Goal: Use online tool/utility: Utilize a website feature to perform a specific function

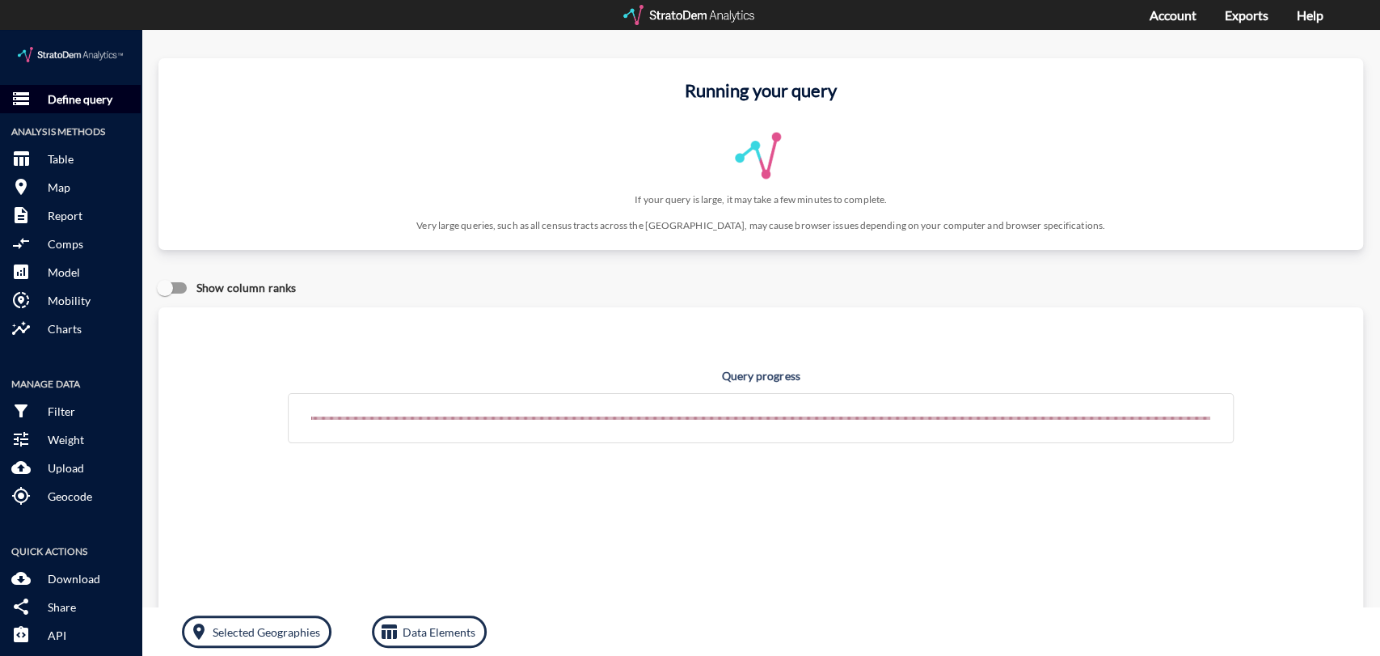
click p "Define query"
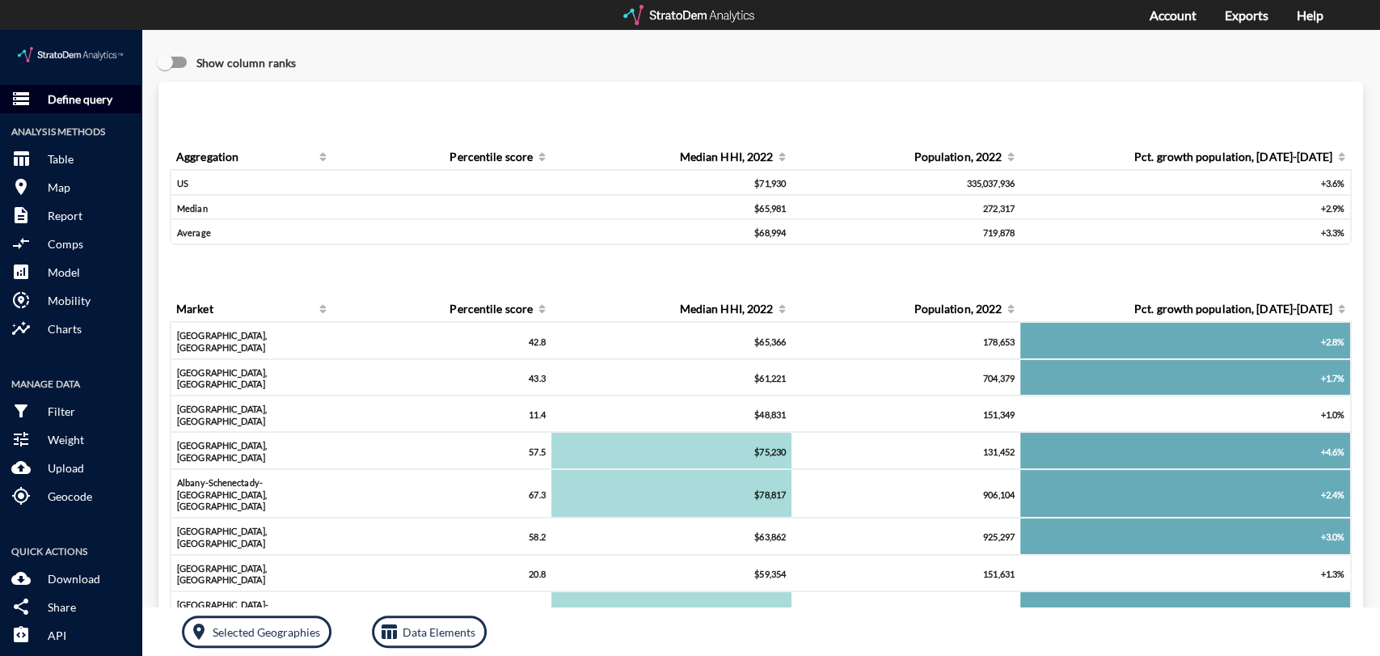
click p "Define query"
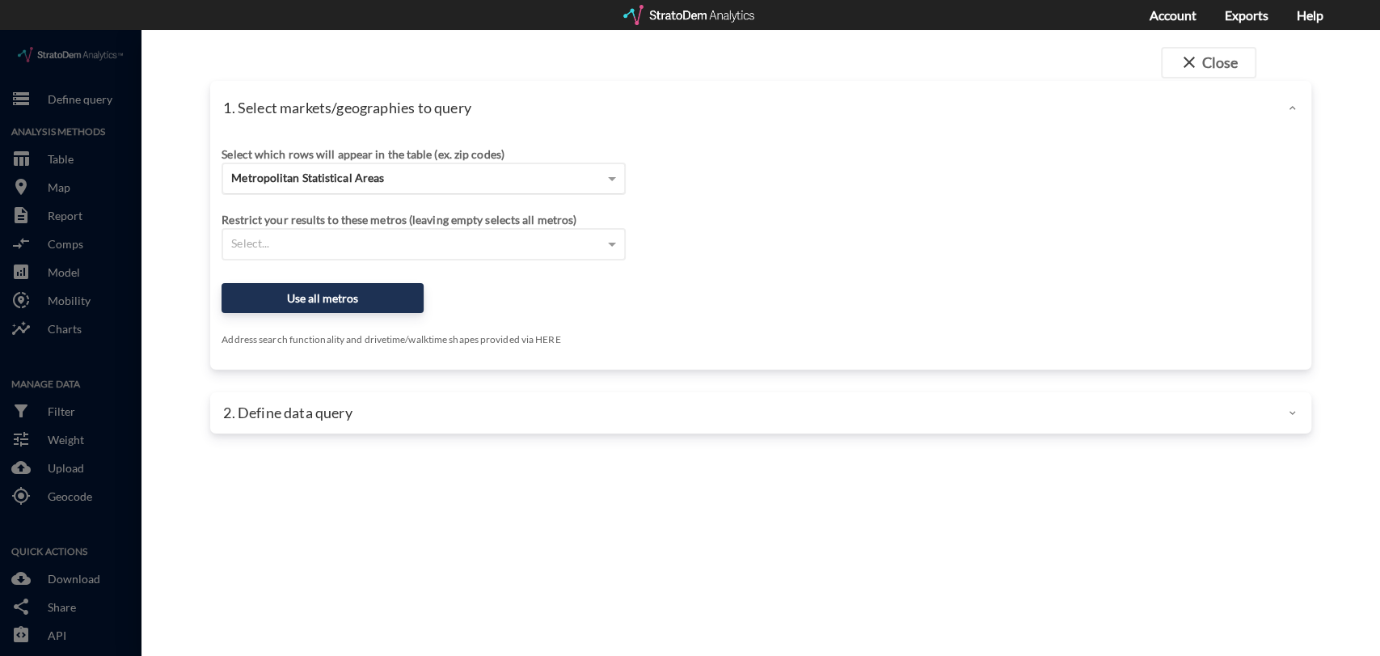
click span "Metropolitan Statistical Areas"
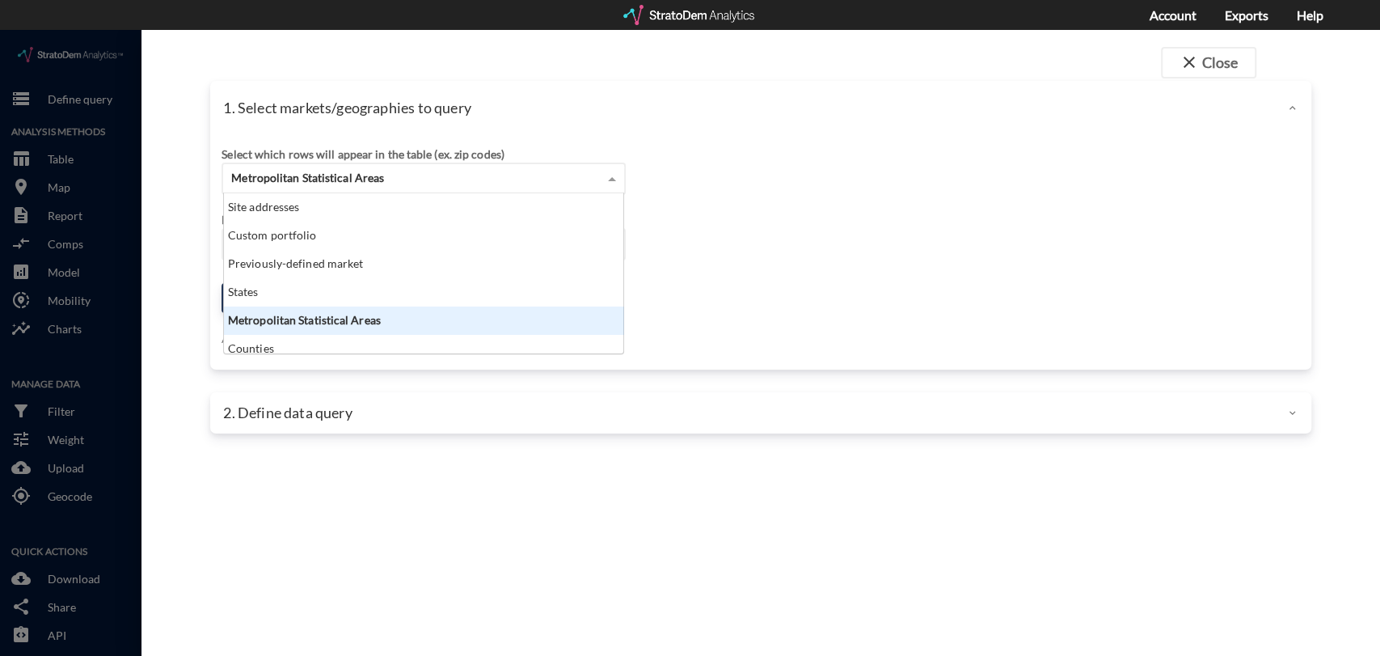
scroll to position [146, 390]
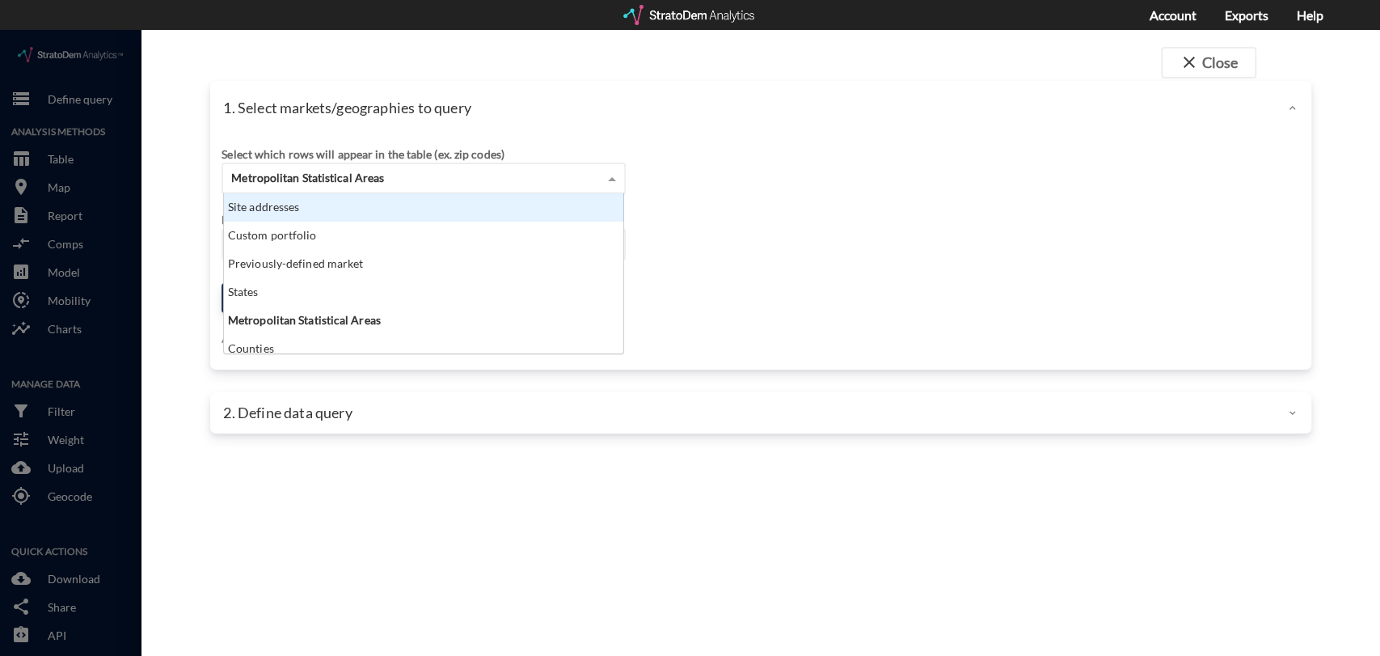
click div "Site addresses"
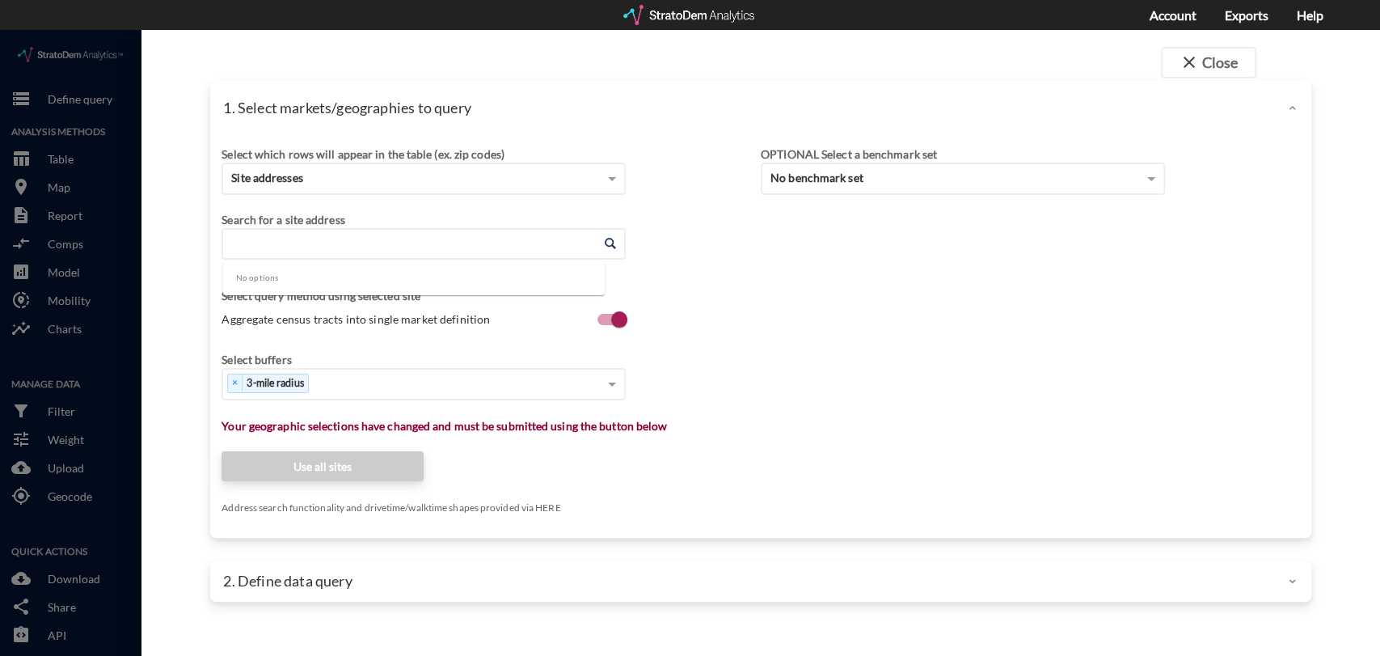
click input "Enter an address"
paste input "[STREET_ADDRESS][PERSON_NAME][PERSON_NAME]"
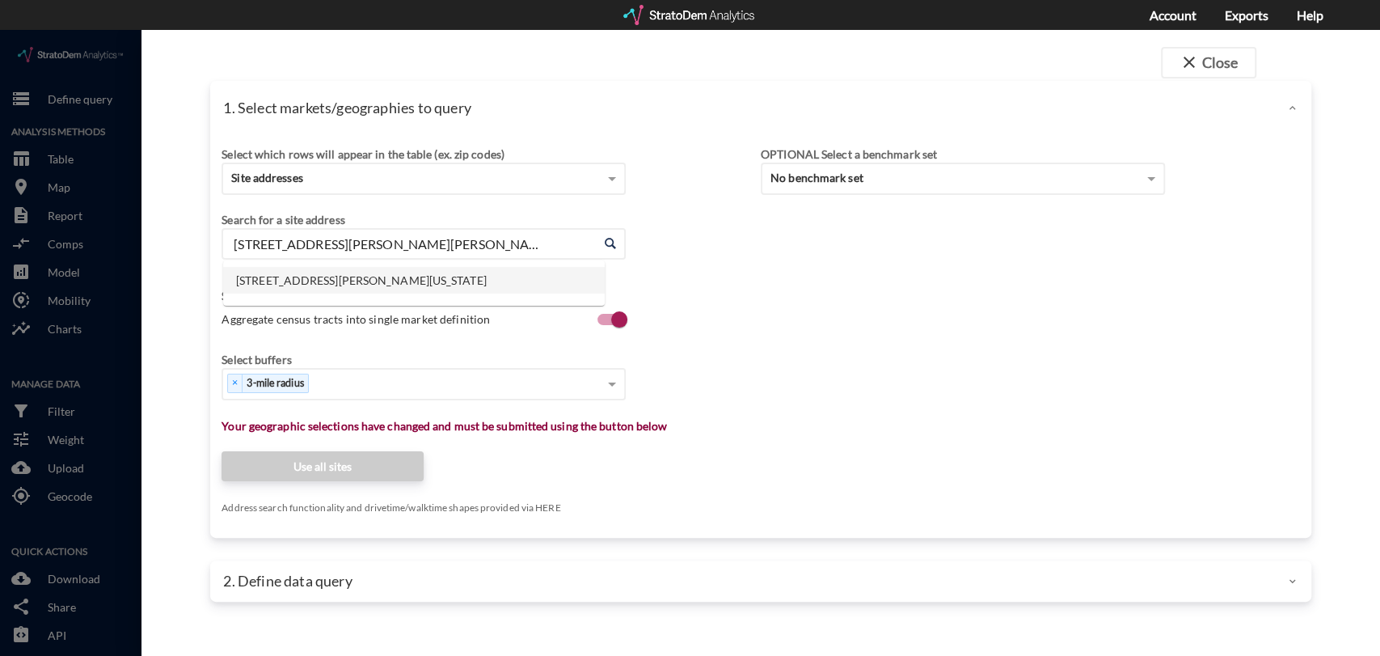
click li "[STREET_ADDRESS][PERSON_NAME][US_STATE]"
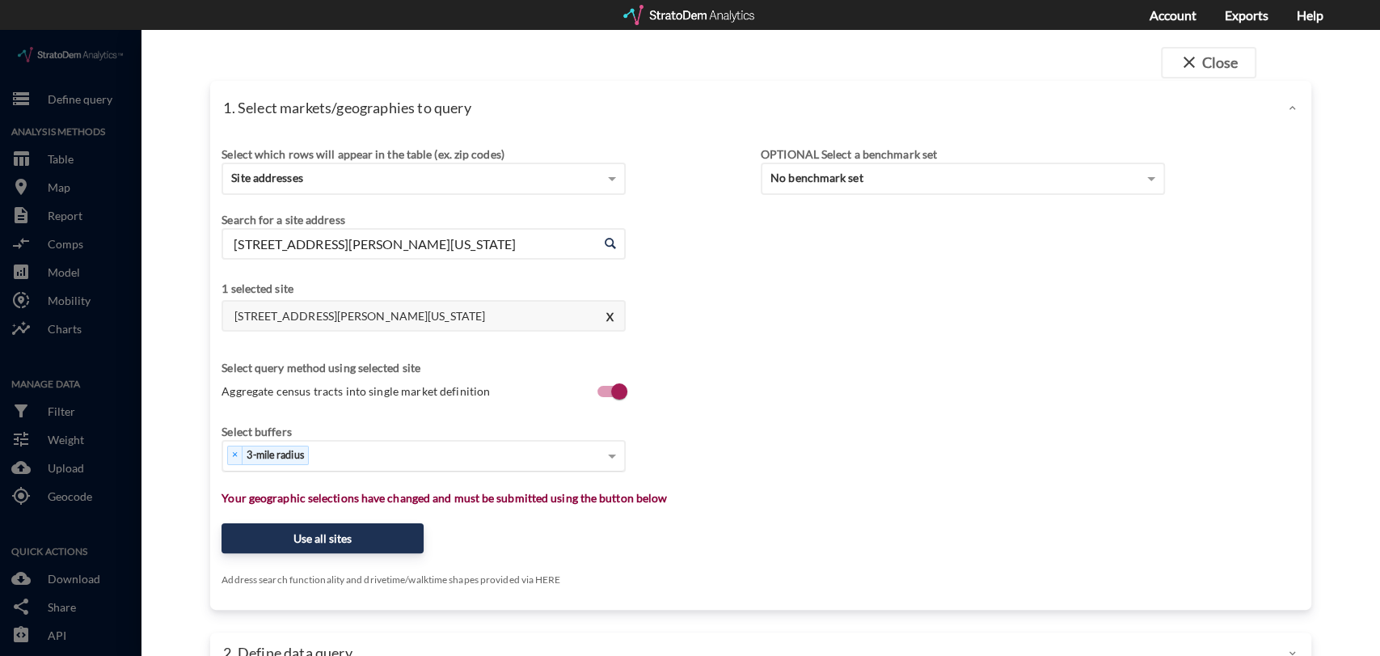
type input "[STREET_ADDRESS][PERSON_NAME][US_STATE]"
click span "3-mile radius"
click div "Select..."
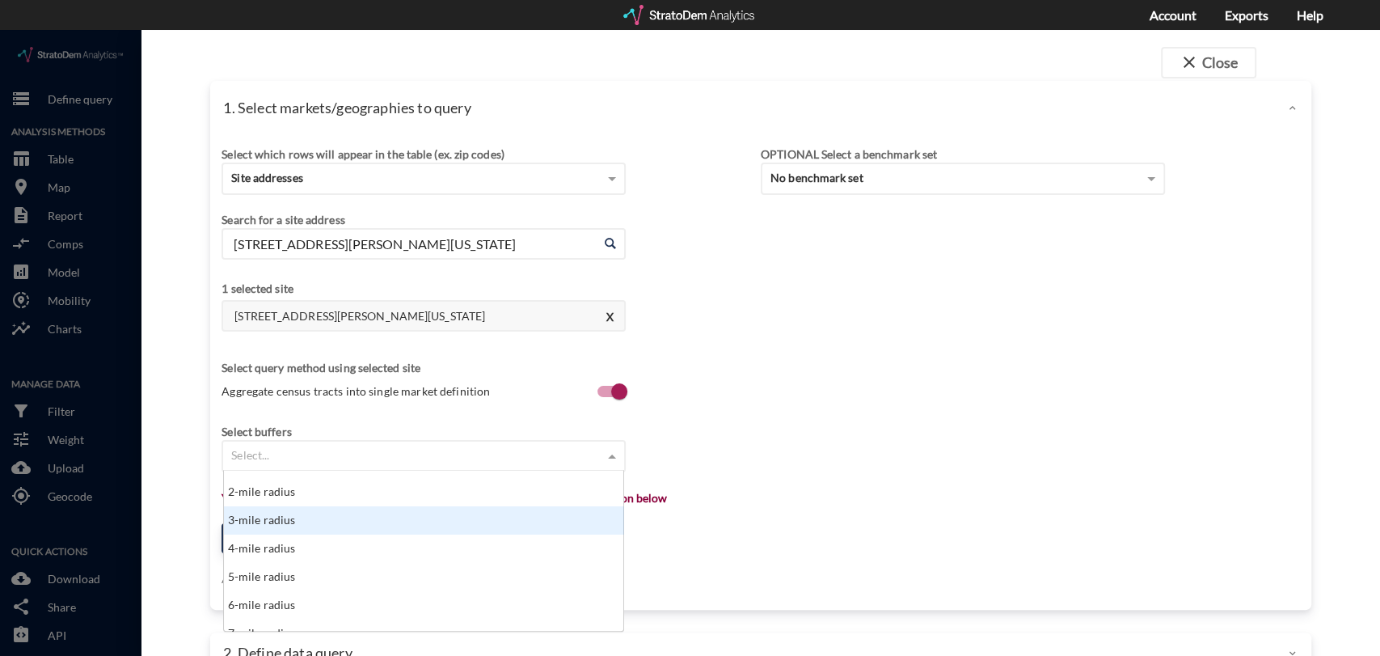
scroll to position [49, 0]
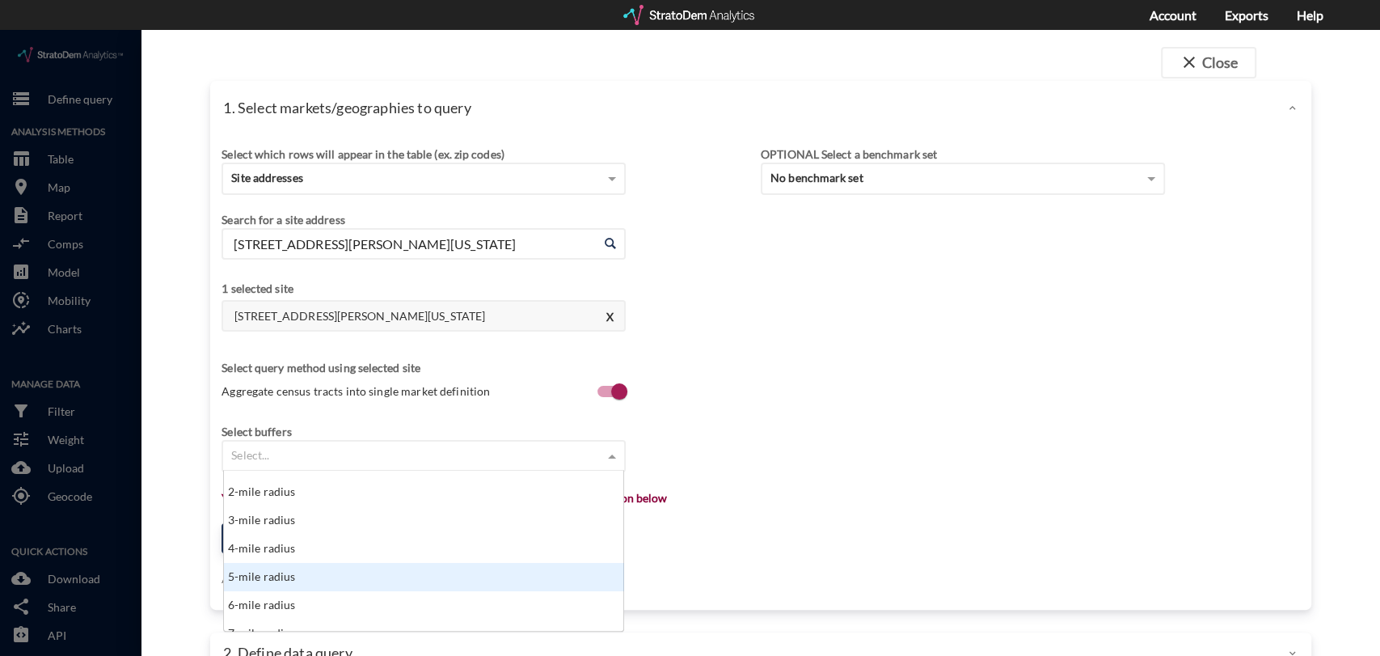
click div "5-mile radius"
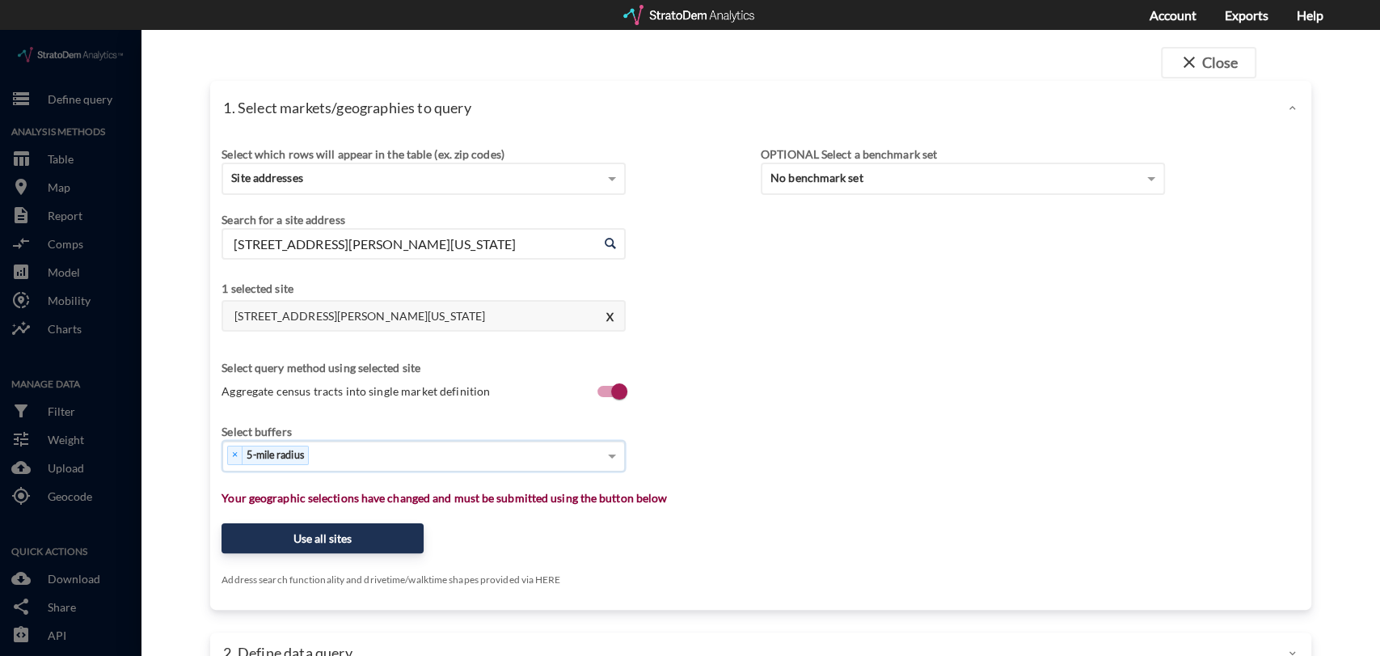
click div "× 5-mile radius"
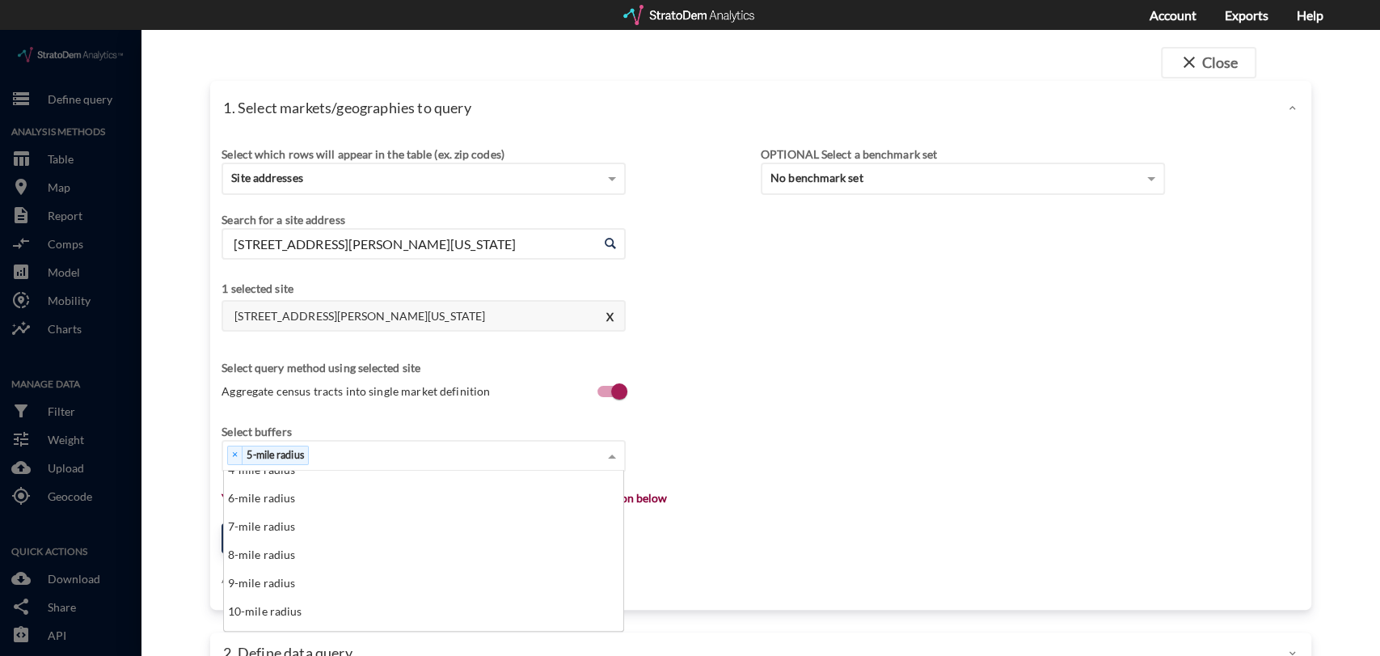
scroll to position [126, 0]
click div "10-mile radius"
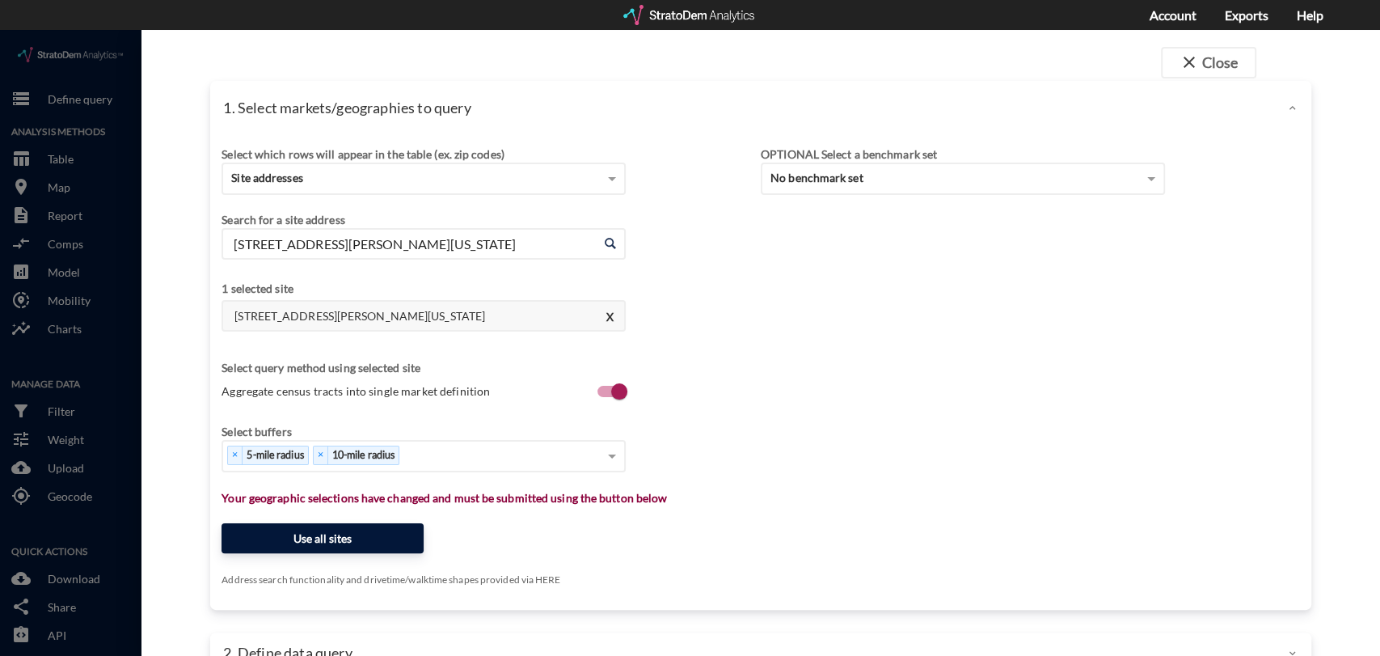
click button "Use all sites"
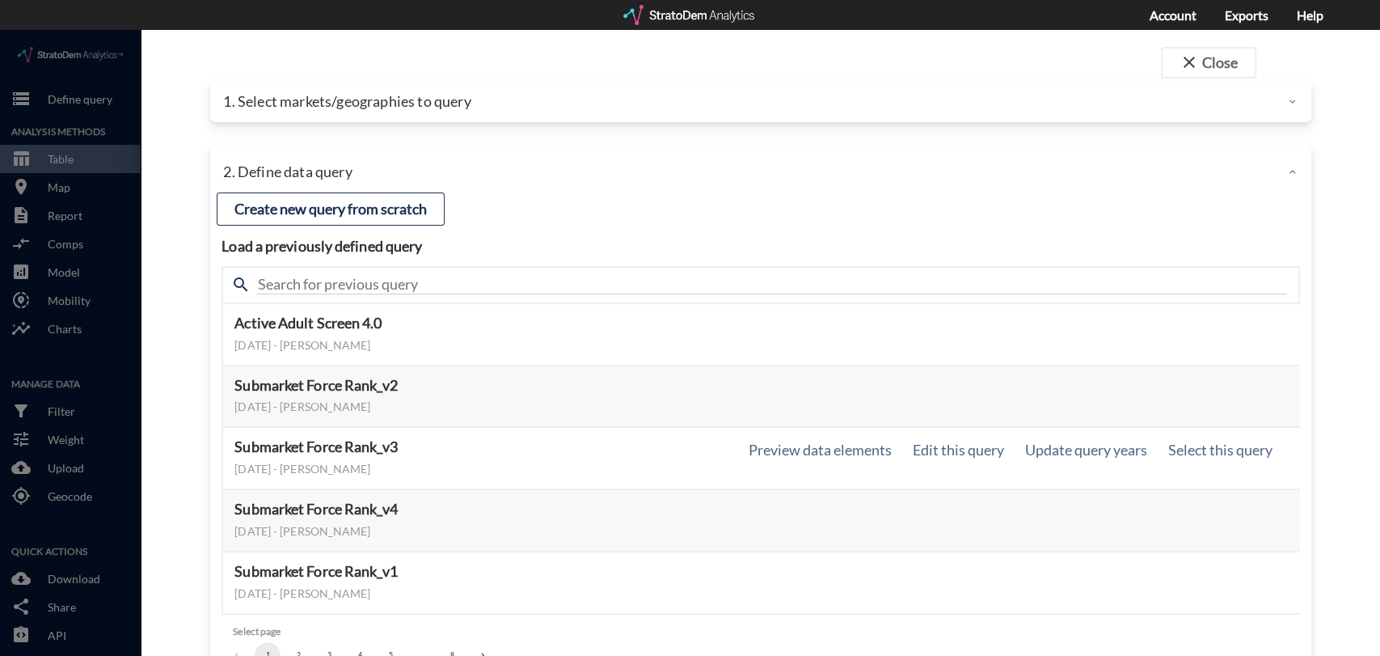
scroll to position [78, 0]
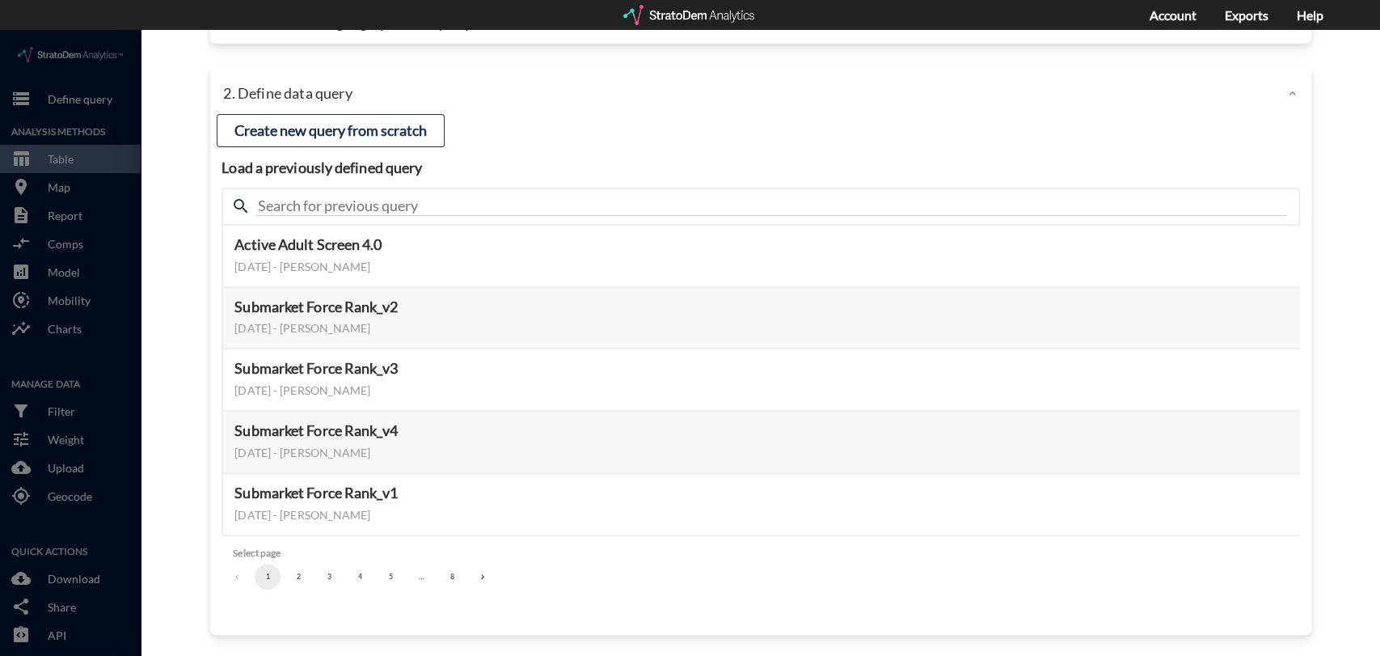
click button "5"
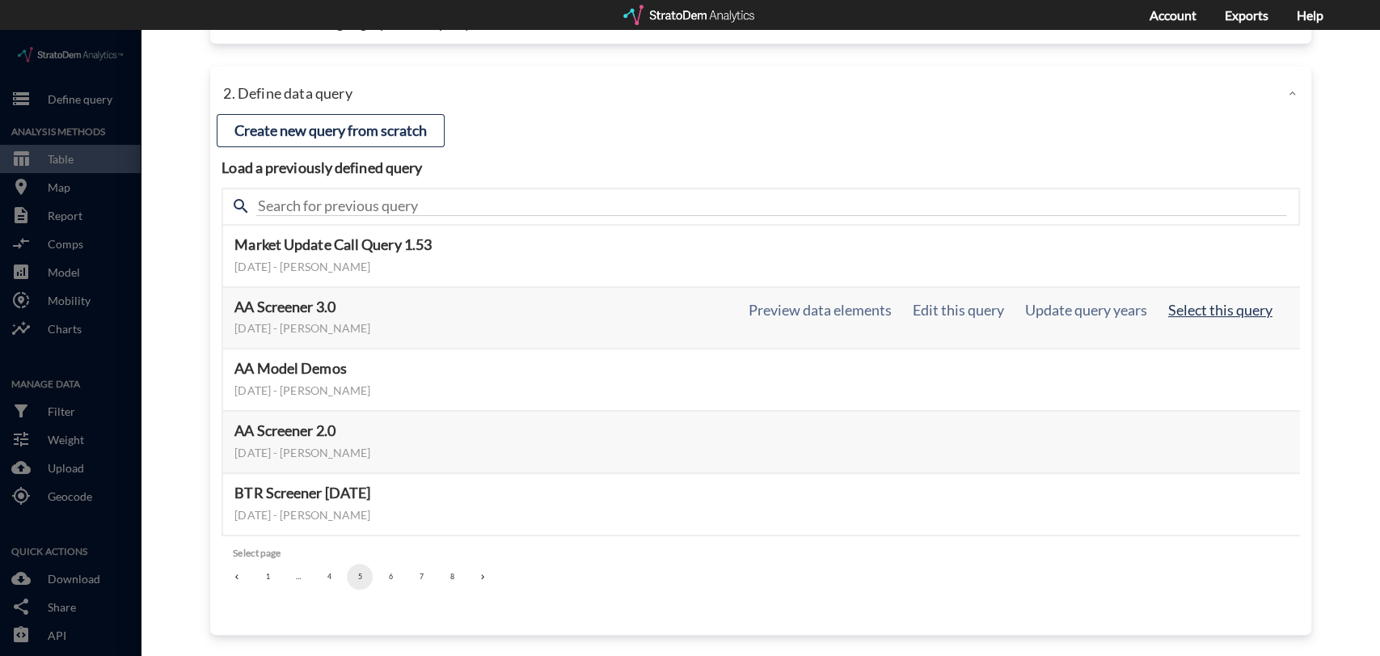
click button "Select this query"
